Goal: Information Seeking & Learning: Check status

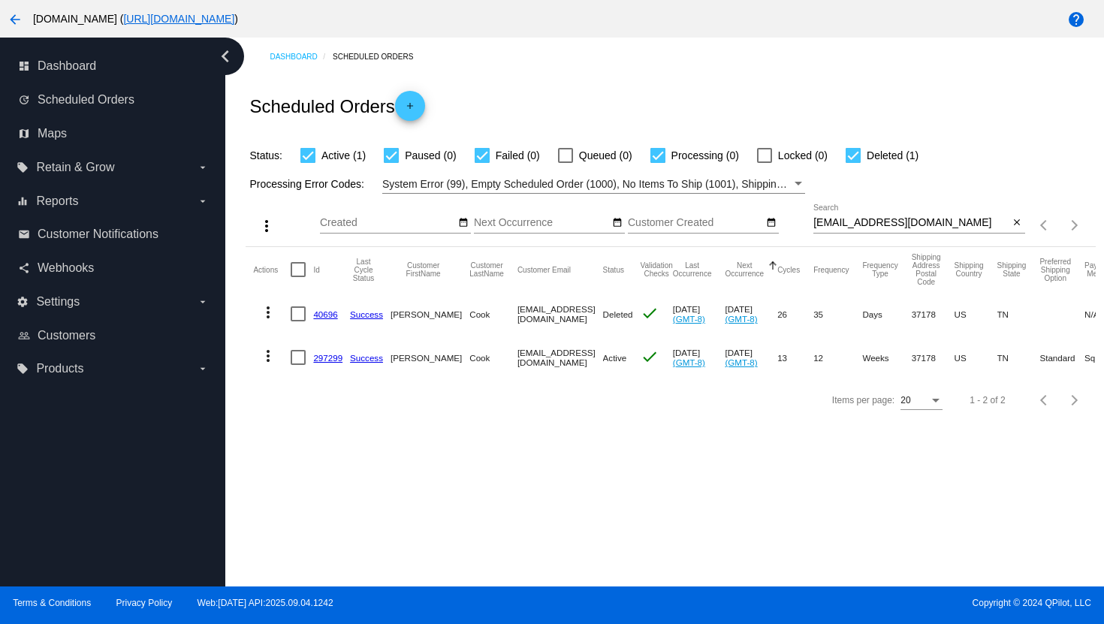
click at [841, 214] on div "[EMAIL_ADDRESS][DOMAIN_NAME] Search" at bounding box center [912, 218] width 196 height 29
click at [844, 216] on div "[EMAIL_ADDRESS][DOMAIN_NAME] Search" at bounding box center [912, 218] width 196 height 29
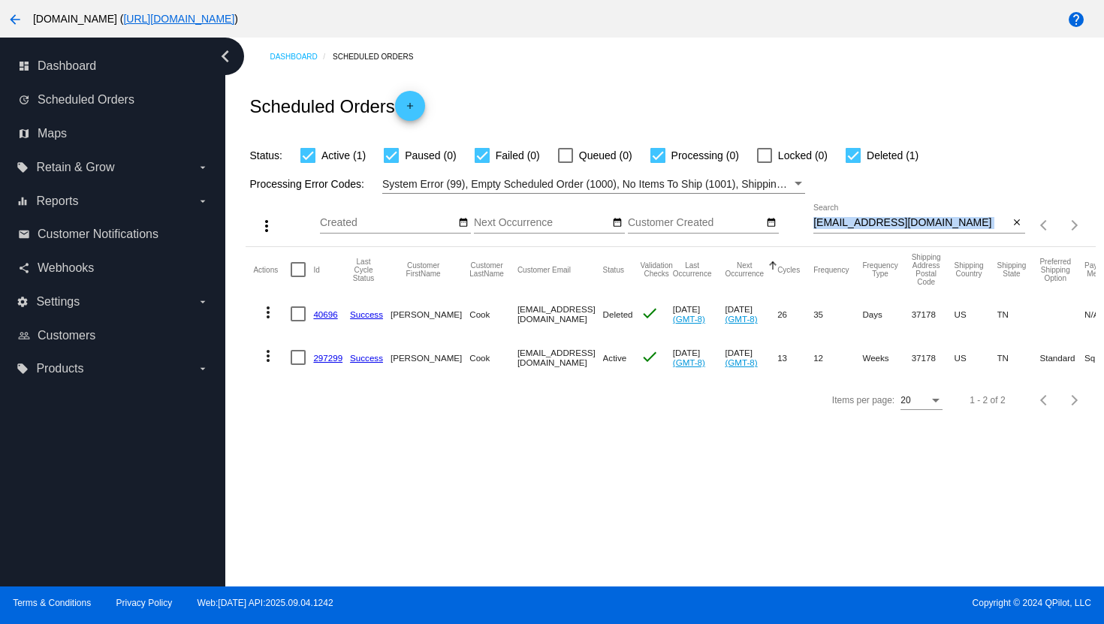
click at [844, 216] on div "[EMAIL_ADDRESS][DOMAIN_NAME] Search" at bounding box center [912, 218] width 196 height 29
click at [850, 221] on input "[EMAIL_ADDRESS][DOMAIN_NAME]" at bounding box center [912, 223] width 196 height 12
paste input "[EMAIL_ADDRESS]"
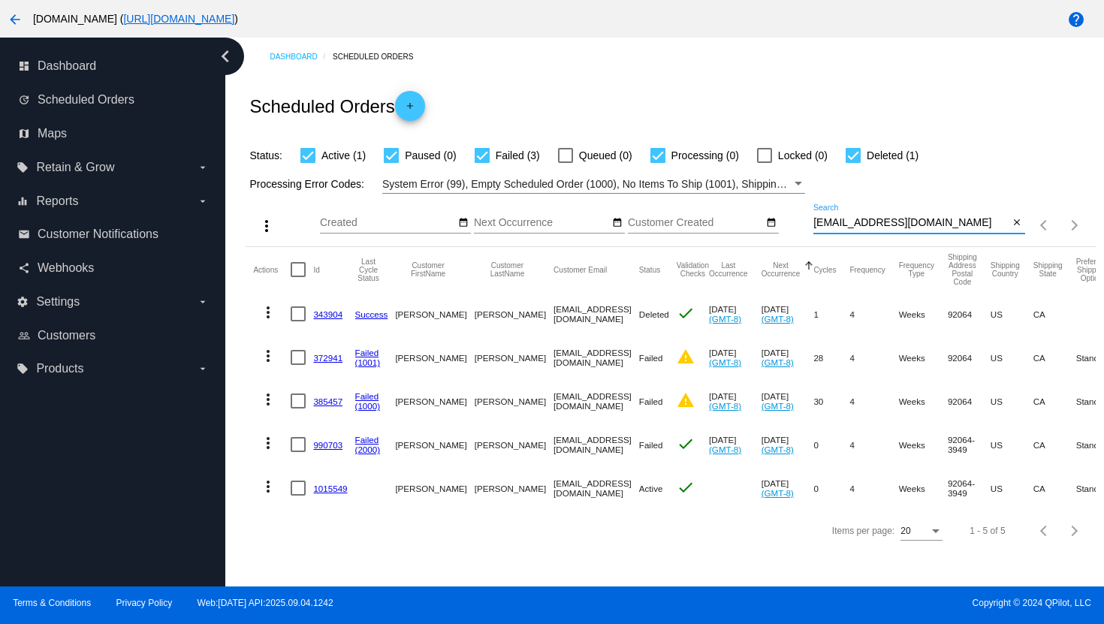
type input "[EMAIL_ADDRESS][DOMAIN_NAME]"
